Goal: Task Accomplishment & Management: Complete application form

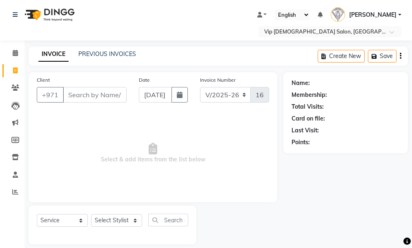
select select "8415"
select select "service"
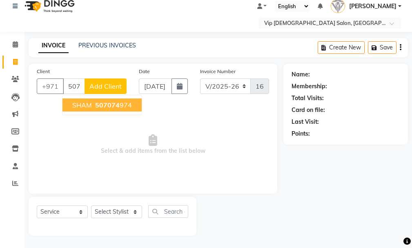
click at [105, 107] on span "507074" at bounding box center [107, 105] width 25 height 8
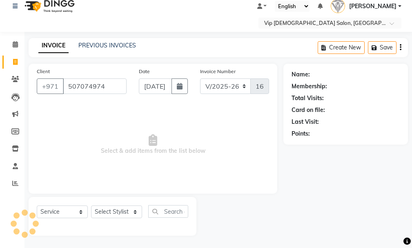
type input "507074974"
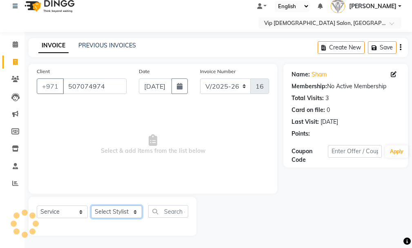
click at [121, 215] on select "Select Stylist Ali [PERSON_NAME] [PERSON_NAME] [PERSON_NAME] Lakhbizi Jairah [P…" at bounding box center [116, 212] width 51 height 13
select select "81343"
click at [91, 206] on select "Select Stylist Ali [PERSON_NAME] [PERSON_NAME] [PERSON_NAME] Lakhbizi Jairah [P…" at bounding box center [116, 212] width 51 height 13
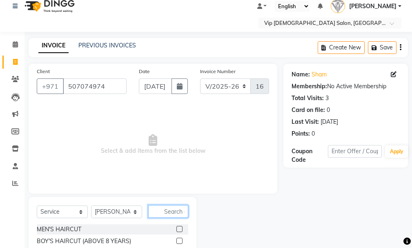
click at [163, 211] on input "text" at bounding box center [168, 211] width 40 height 13
type input "craft"
click at [180, 226] on div at bounding box center [183, 229] width 12 height 10
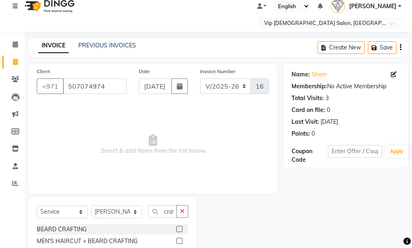
click at [181, 230] on label at bounding box center [180, 229] width 6 height 6
click at [181, 230] on input "checkbox" at bounding box center [179, 229] width 5 height 5
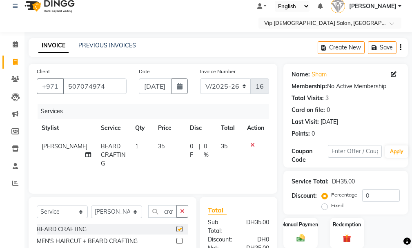
checkbox input "false"
click at [300, 229] on div "Manual Payment" at bounding box center [301, 233] width 36 height 32
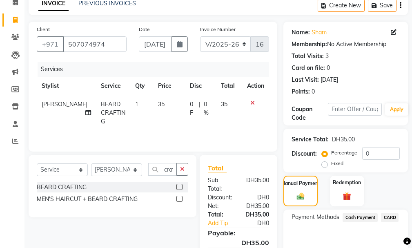
scroll to position [75, 0]
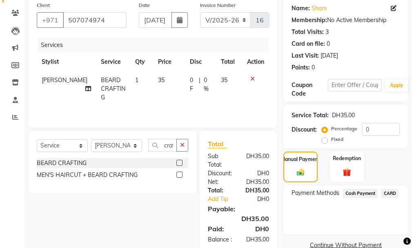
click at [388, 195] on span "CARD" at bounding box center [390, 193] width 18 height 9
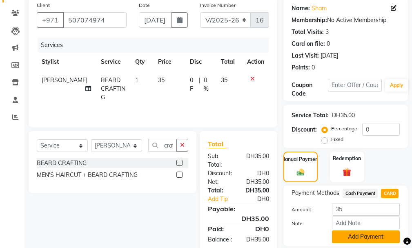
click at [378, 242] on button "Add Payment" at bounding box center [366, 237] width 68 height 13
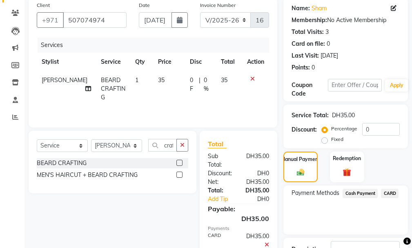
drag, startPoint x: 410, startPoint y: 220, endPoint x: 410, endPoint y: 245, distance: 24.9
click at [410, 173] on body "Select Location × Vip [DEMOGRAPHIC_DATA] Salon, Hor Al Anz East Default Panel M…" at bounding box center [206, 49] width 412 height 248
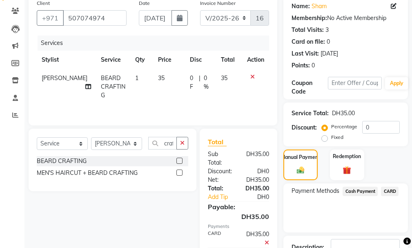
scroll to position [137, 0]
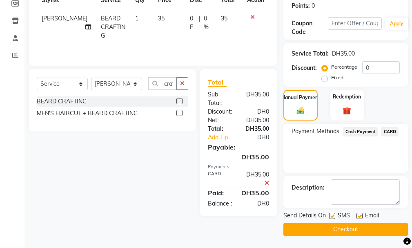
click at [373, 231] on button "Checkout" at bounding box center [346, 229] width 125 height 13
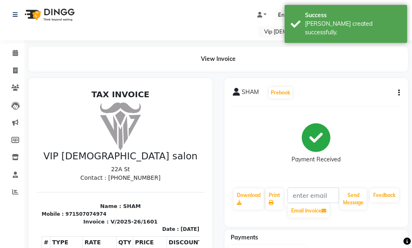
click at [378, 131] on div "Payment Received" at bounding box center [317, 143] width 168 height 61
click at [11, 69] on span at bounding box center [15, 70] width 14 height 9
select select "service"
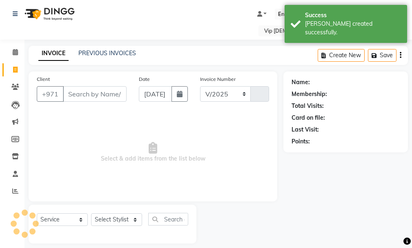
select select "8415"
type input "1602"
